Goal: Information Seeking & Learning: Learn about a topic

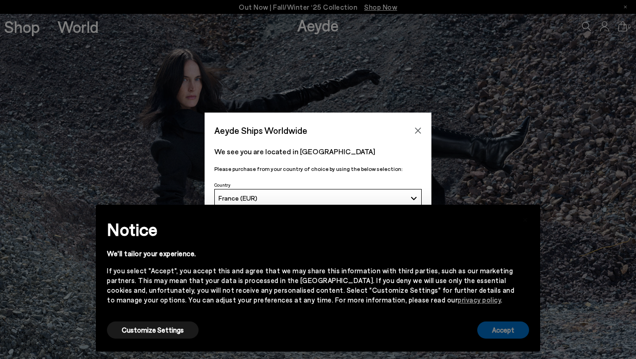
click at [503, 327] on button "Accept" at bounding box center [503, 329] width 52 height 17
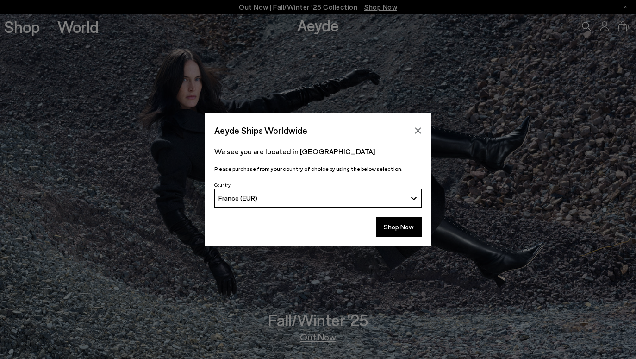
click at [505, 331] on div "Aeyde Ships Worldwide We see you are located in France Please purchase from you…" at bounding box center [318, 179] width 636 height 359
click at [355, 203] on button "France (EUR)" at bounding box center [317, 198] width 207 height 19
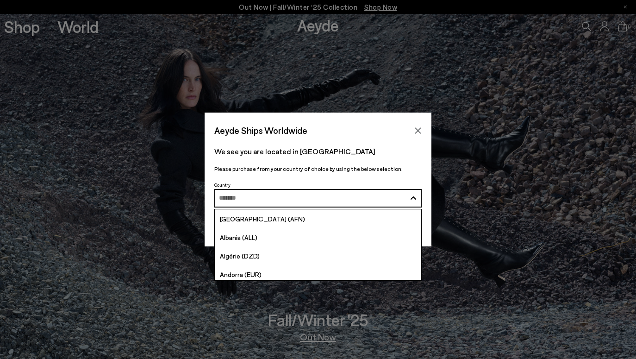
click at [411, 197] on button "France (EUR)" at bounding box center [317, 198] width 207 height 19
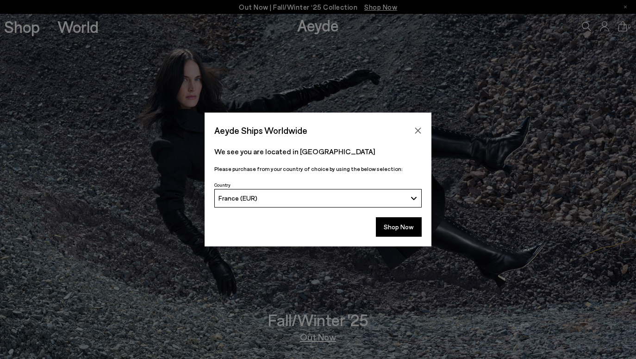
click at [411, 197] on button "France (EUR)" at bounding box center [317, 198] width 207 height 19
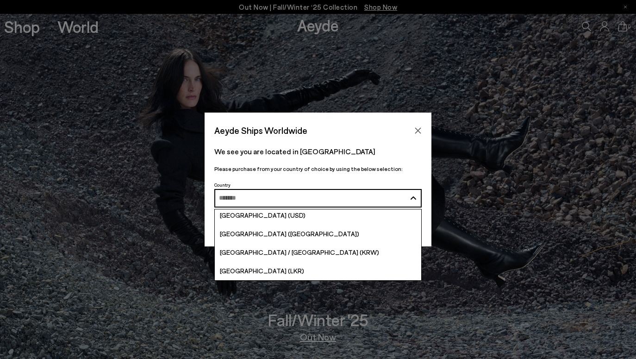
scroll to position [3226, 0]
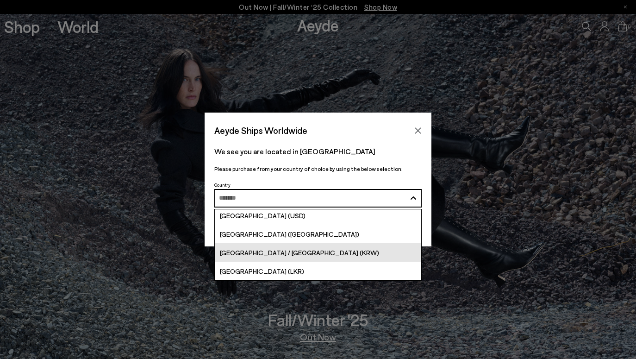
click at [370, 250] on link "[GEOGRAPHIC_DATA] / [GEOGRAPHIC_DATA] (KRW)" at bounding box center [318, 252] width 207 height 19
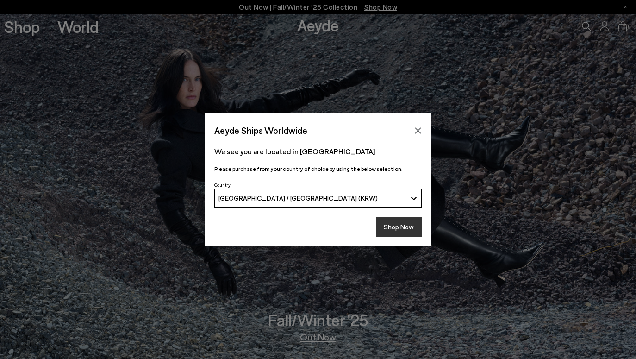
click at [397, 227] on button "Shop Now" at bounding box center [399, 226] width 46 height 19
click at [397, 231] on button "Shop Now" at bounding box center [399, 226] width 46 height 19
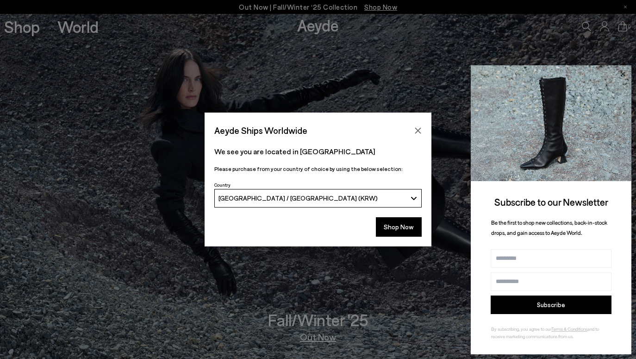
click at [621, 75] on icon at bounding box center [623, 74] width 12 height 12
click at [624, 72] on icon at bounding box center [623, 74] width 12 height 12
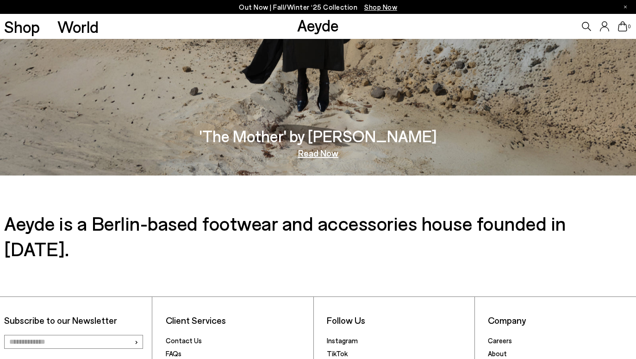
scroll to position [1523, 0]
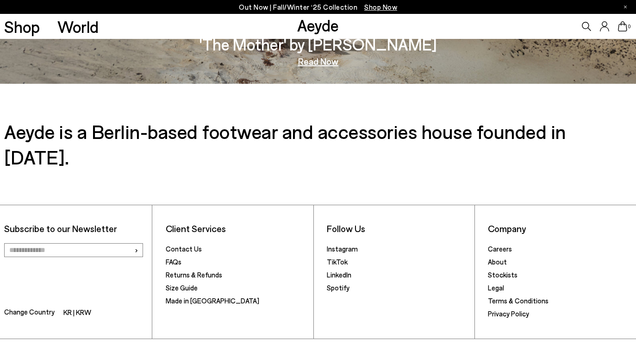
click at [282, 132] on h3 "Aeyde is a Berlin-based footwear and accessories house founded in [DATE]." at bounding box center [317, 144] width 627 height 51
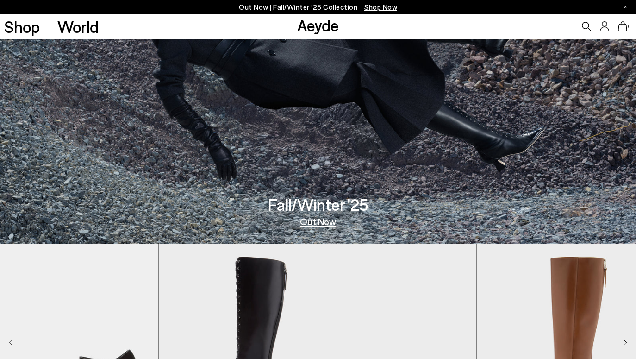
scroll to position [0, 0]
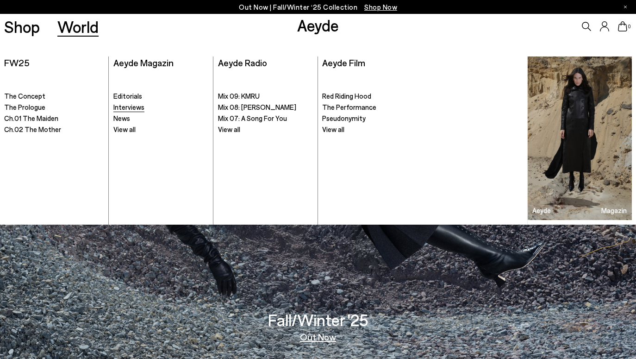
click at [133, 111] on span "Interviews" at bounding box center [128, 107] width 31 height 8
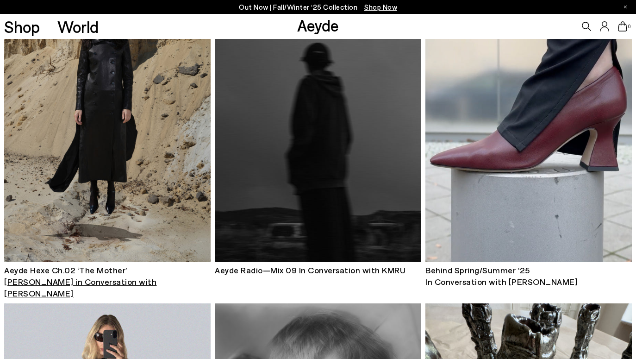
scroll to position [80, 0]
